Goal: Task Accomplishment & Management: Use online tool/utility

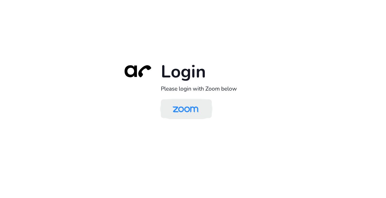
click at [190, 109] on img at bounding box center [185, 109] width 37 height 17
click at [192, 109] on img at bounding box center [185, 109] width 37 height 17
click at [196, 111] on img at bounding box center [185, 109] width 37 height 17
drag, startPoint x: 182, startPoint y: 109, endPoint x: 164, endPoint y: 121, distance: 22.5
click at [182, 109] on img at bounding box center [185, 109] width 37 height 17
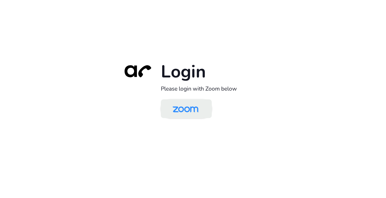
click at [198, 106] on img at bounding box center [185, 109] width 37 height 17
click at [189, 108] on img at bounding box center [185, 109] width 37 height 17
click at [194, 111] on img at bounding box center [185, 109] width 37 height 17
